Goal: Transaction & Acquisition: Purchase product/service

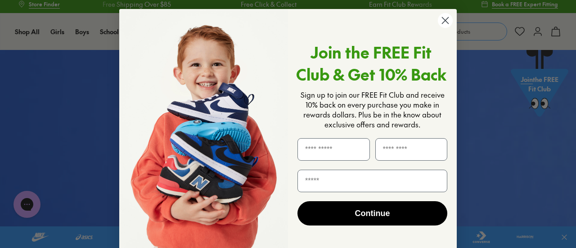
click at [446, 20] on circle "Close dialog" at bounding box center [445, 20] width 15 height 15
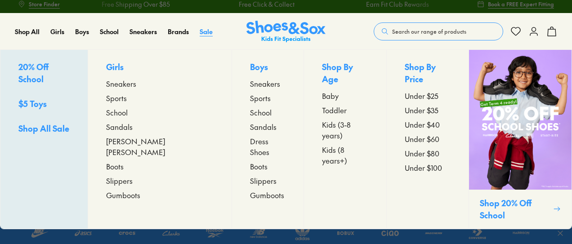
click at [211, 31] on span "Sale" at bounding box center [206, 31] width 13 height 9
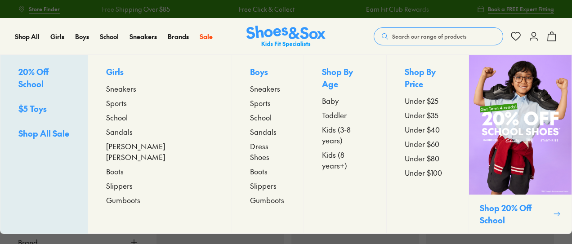
click at [47, 128] on span "Shop All Sale" at bounding box center [43, 133] width 51 height 11
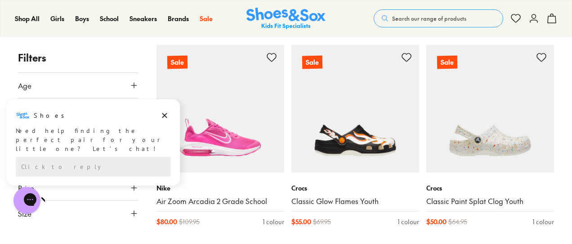
scroll to position [1359, 0]
click at [162, 114] on icon "Dismiss campaign" at bounding box center [164, 115] width 9 height 11
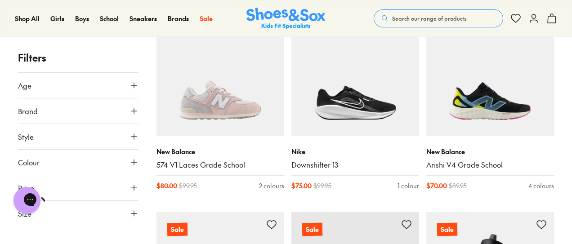
scroll to position [1599, 0]
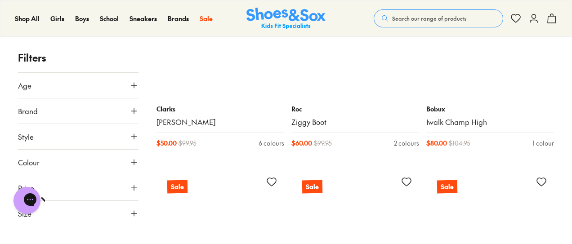
scroll to position [2865, 0]
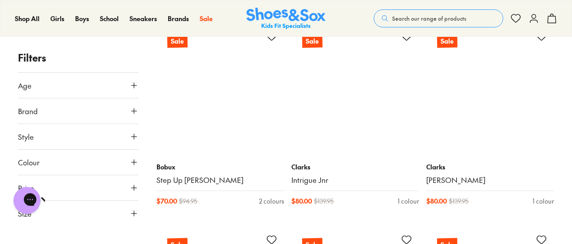
scroll to position [5254, 0]
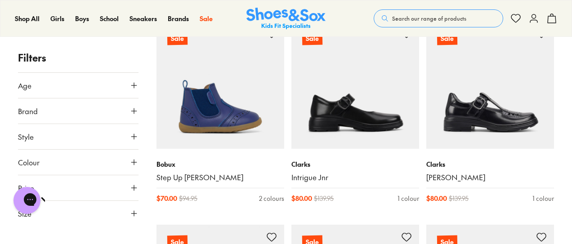
click at [74, 118] on button "Brand" at bounding box center [78, 111] width 121 height 25
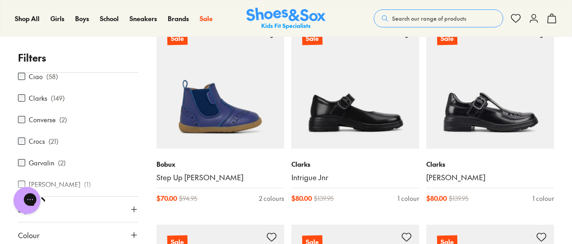
scroll to position [139, 0]
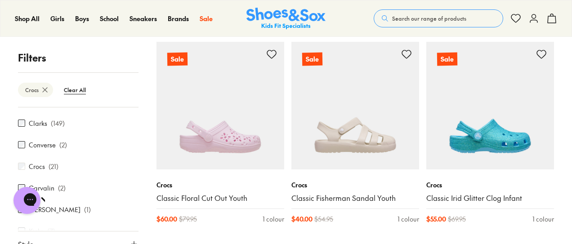
scroll to position [1157, 0]
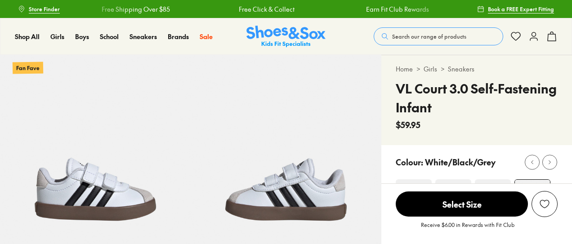
select select "*"
